Goal: Navigation & Orientation: Find specific page/section

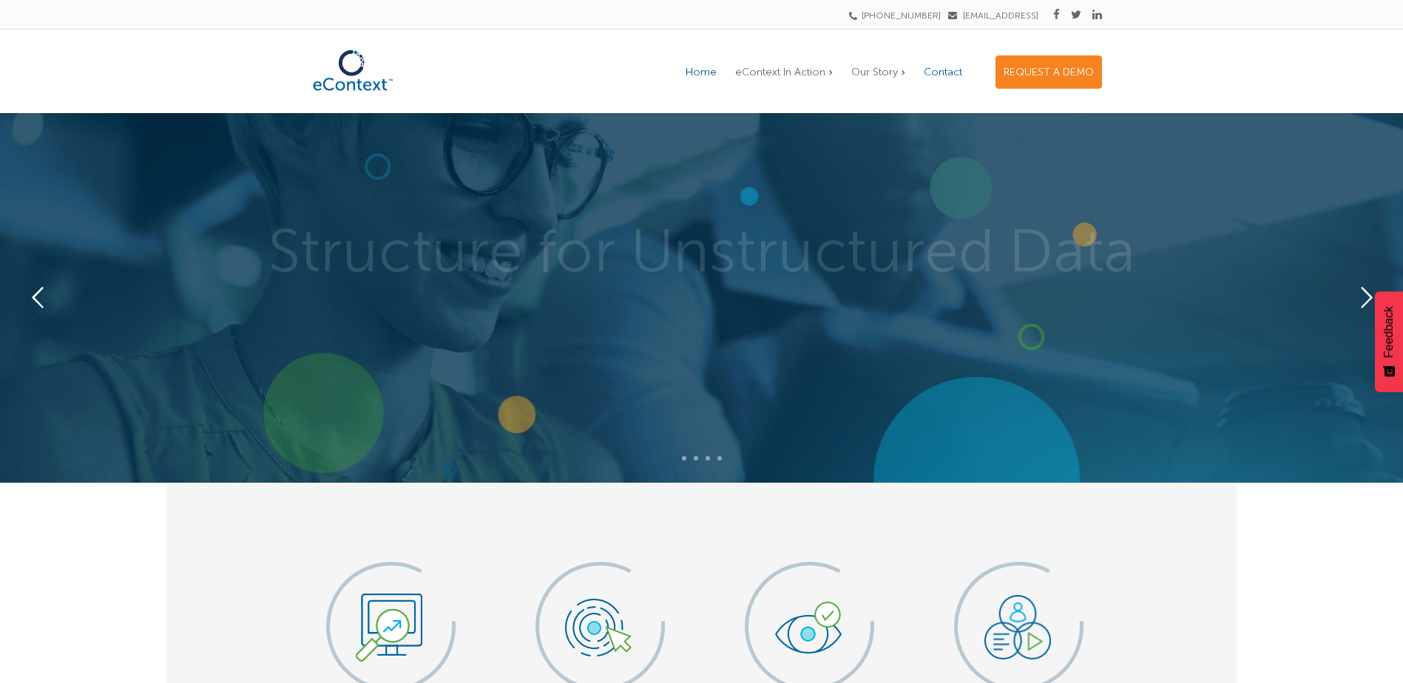
click at [955, 72] on span "Contact" at bounding box center [943, 72] width 38 height 13
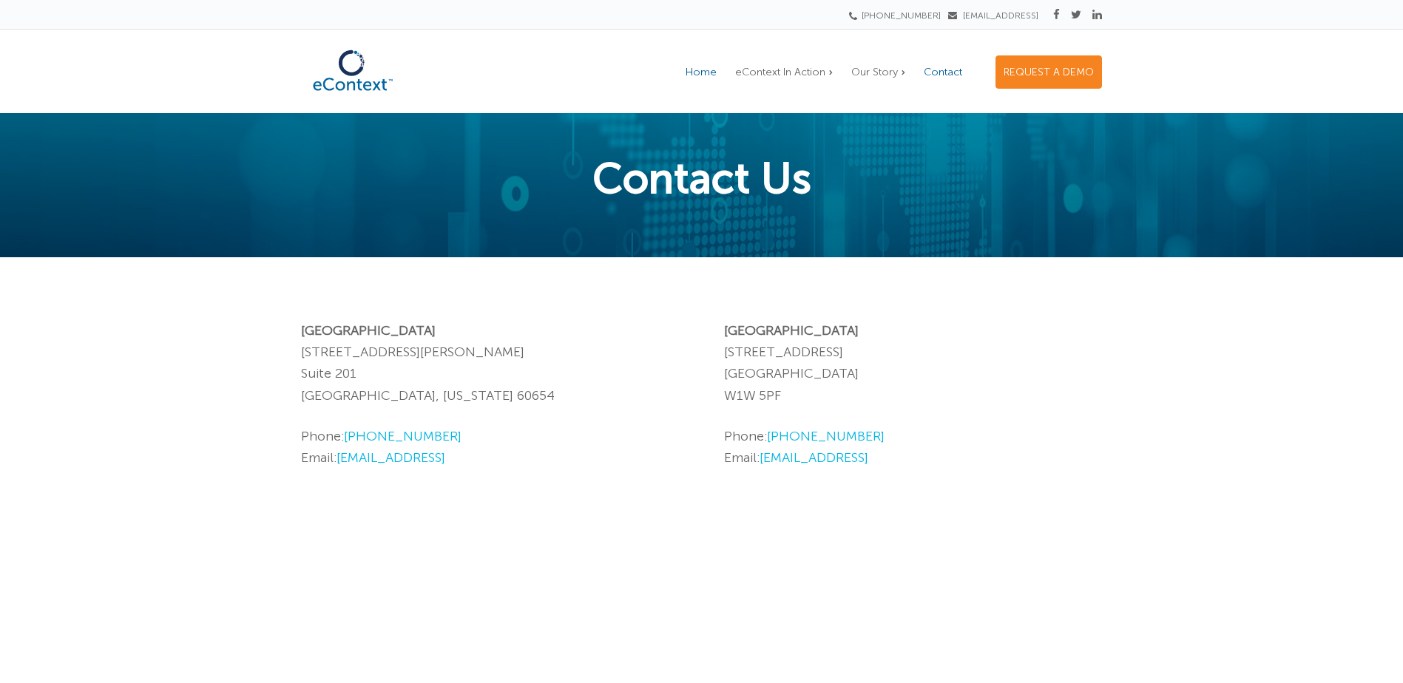
click at [712, 66] on span "Home" at bounding box center [700, 72] width 31 height 13
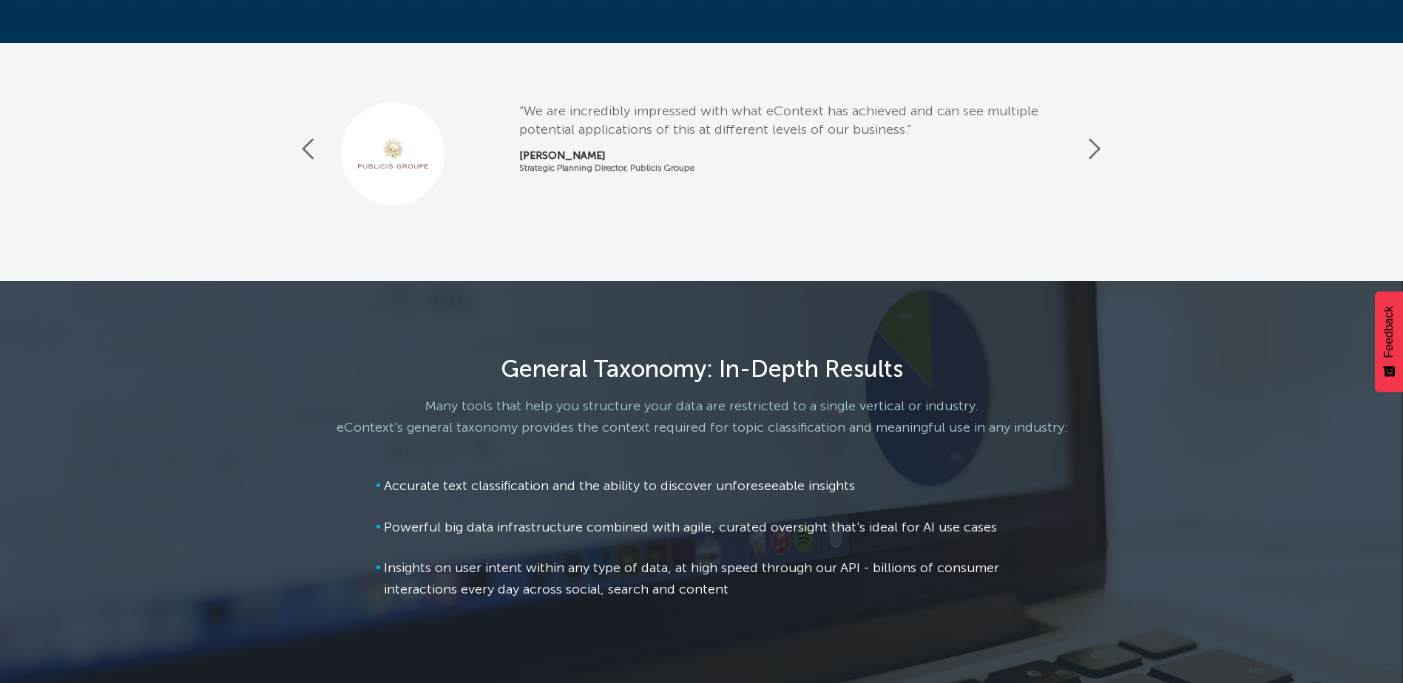
scroll to position [2278, 0]
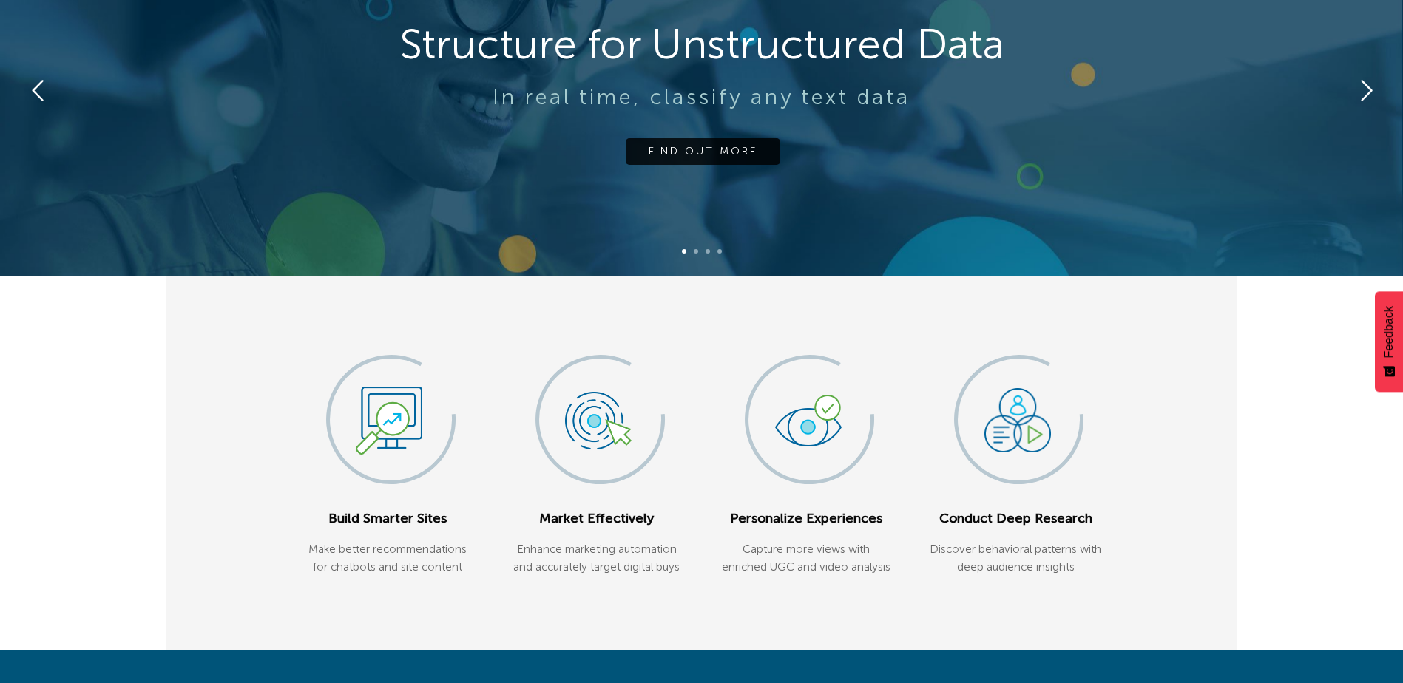
scroll to position [0, 0]
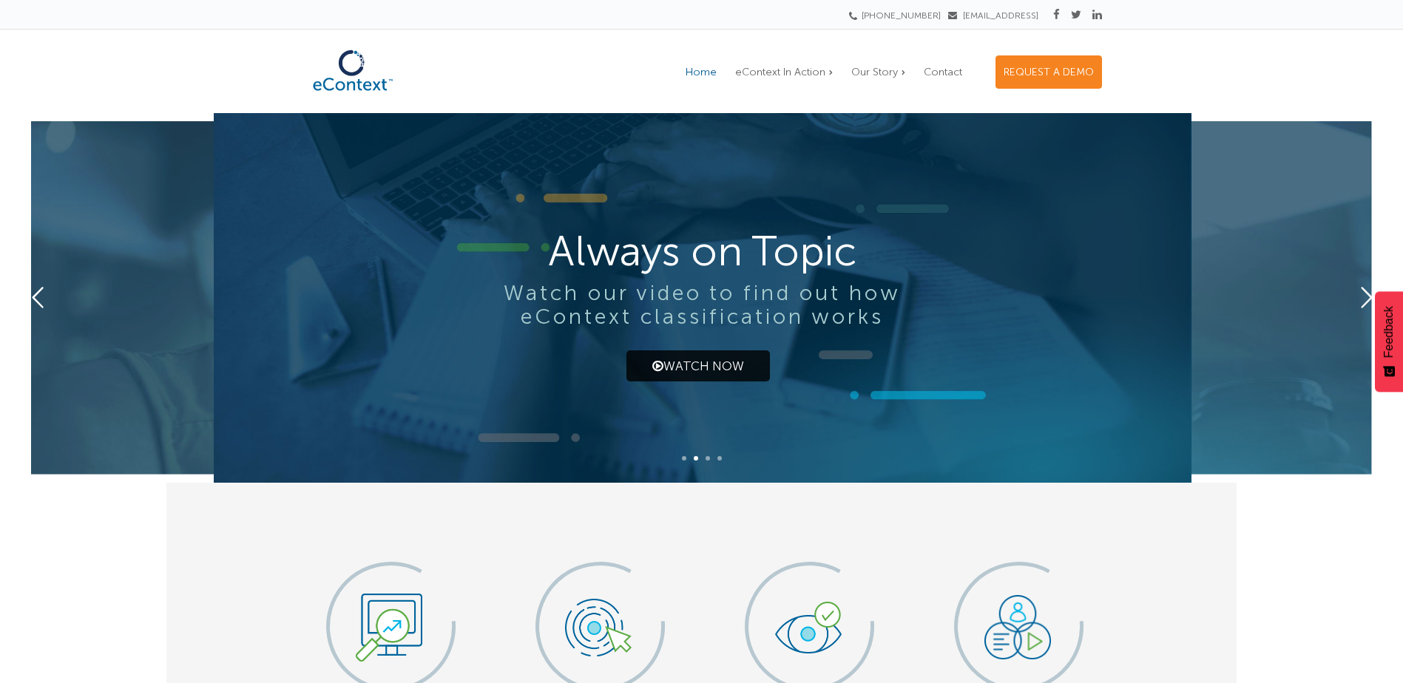
click at [380, 70] on img at bounding box center [353, 70] width 104 height 57
